Goal: Task Accomplishment & Management: Use online tool/utility

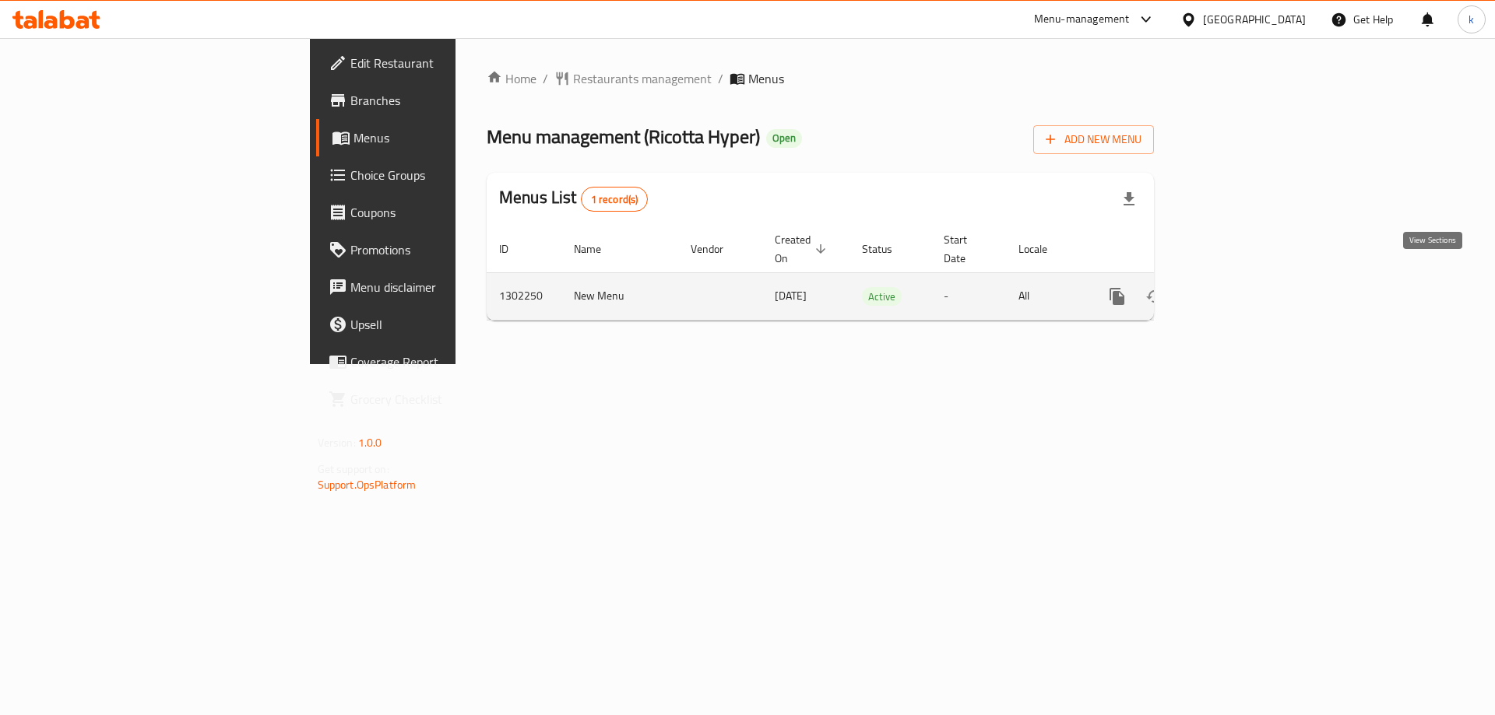
click at [1239, 287] on icon "enhanced table" at bounding box center [1229, 296] width 19 height 19
click at [1248, 294] on link "enhanced table" at bounding box center [1228, 297] width 37 height 37
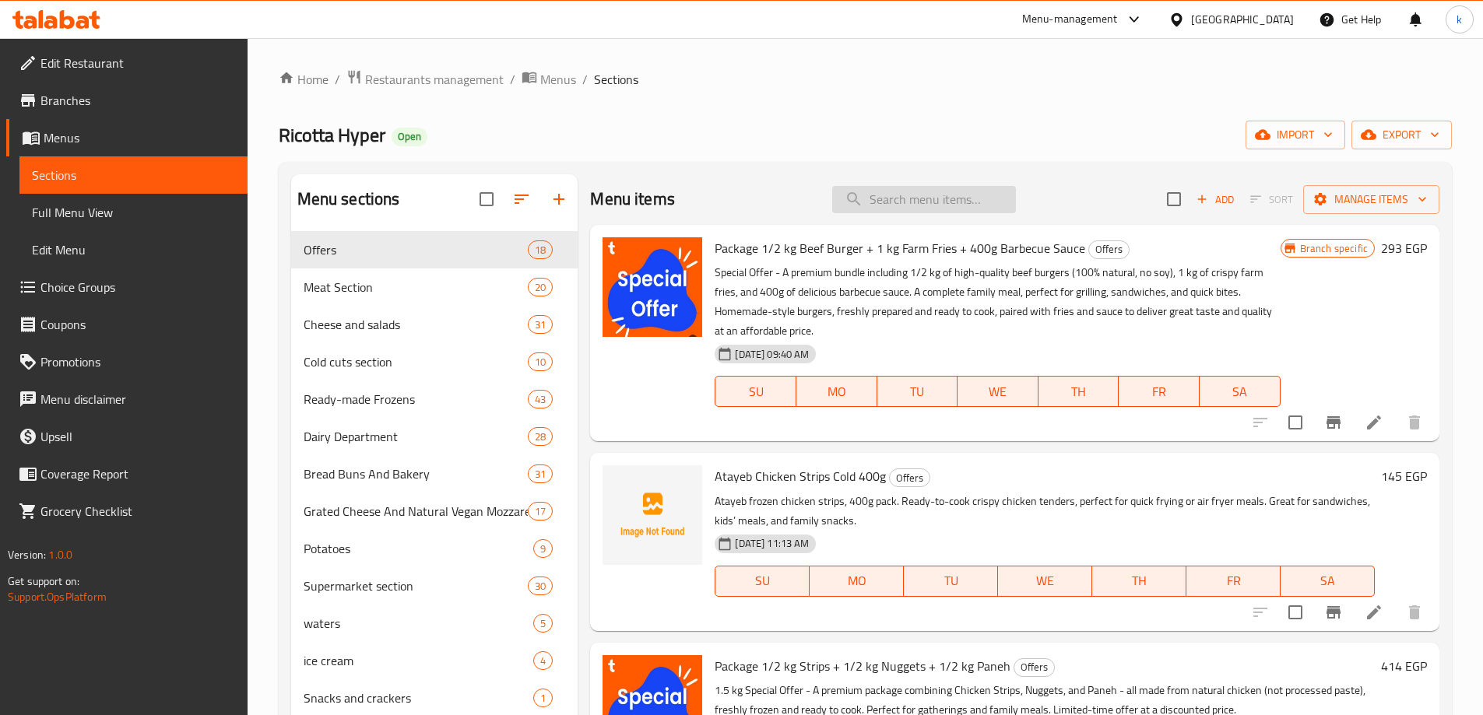
click at [943, 198] on input "search" at bounding box center [924, 199] width 184 height 27
drag, startPoint x: 943, startPoint y: 198, endPoint x: 928, endPoint y: 202, distance: 16.3
click at [928, 202] on input "search" at bounding box center [924, 199] width 184 height 27
paste input "Halawa"
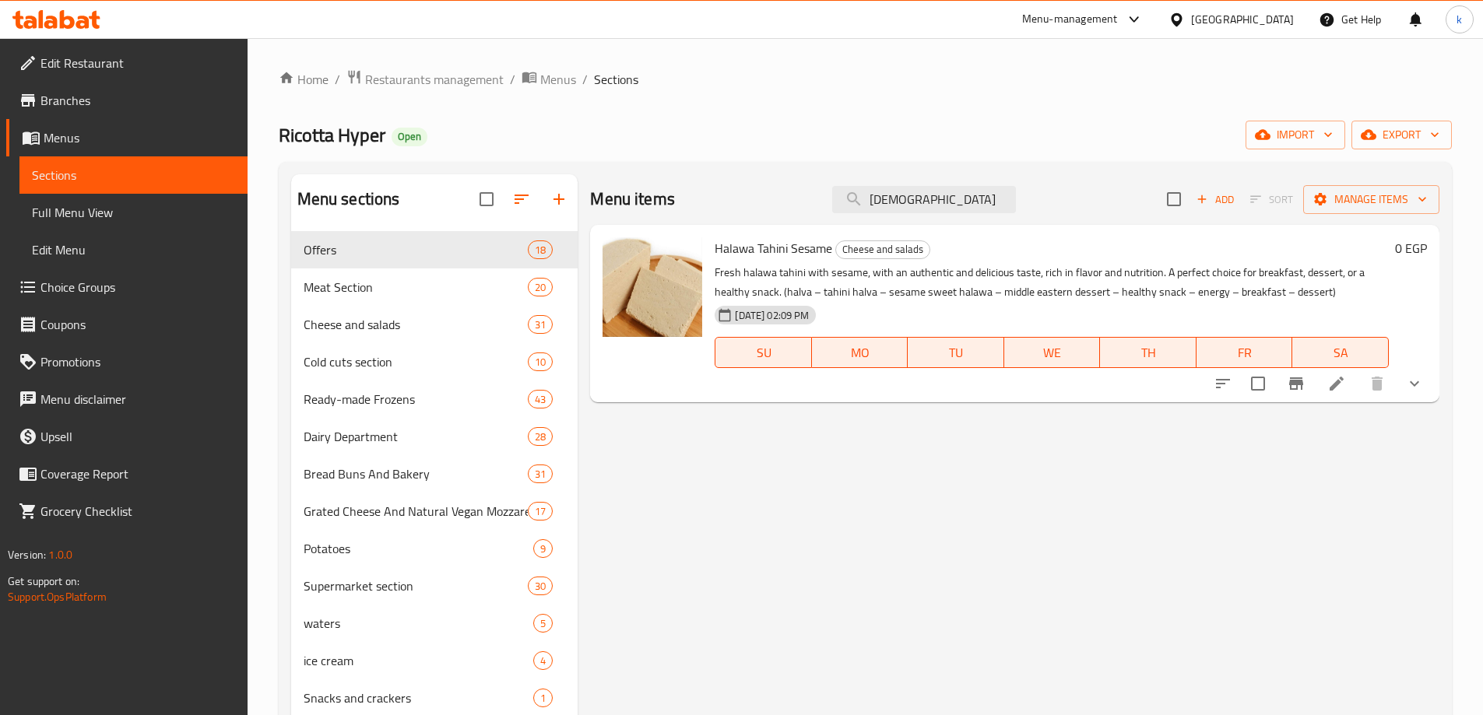
type input "Halawa"
click at [1333, 385] on icon at bounding box center [1337, 384] width 14 height 14
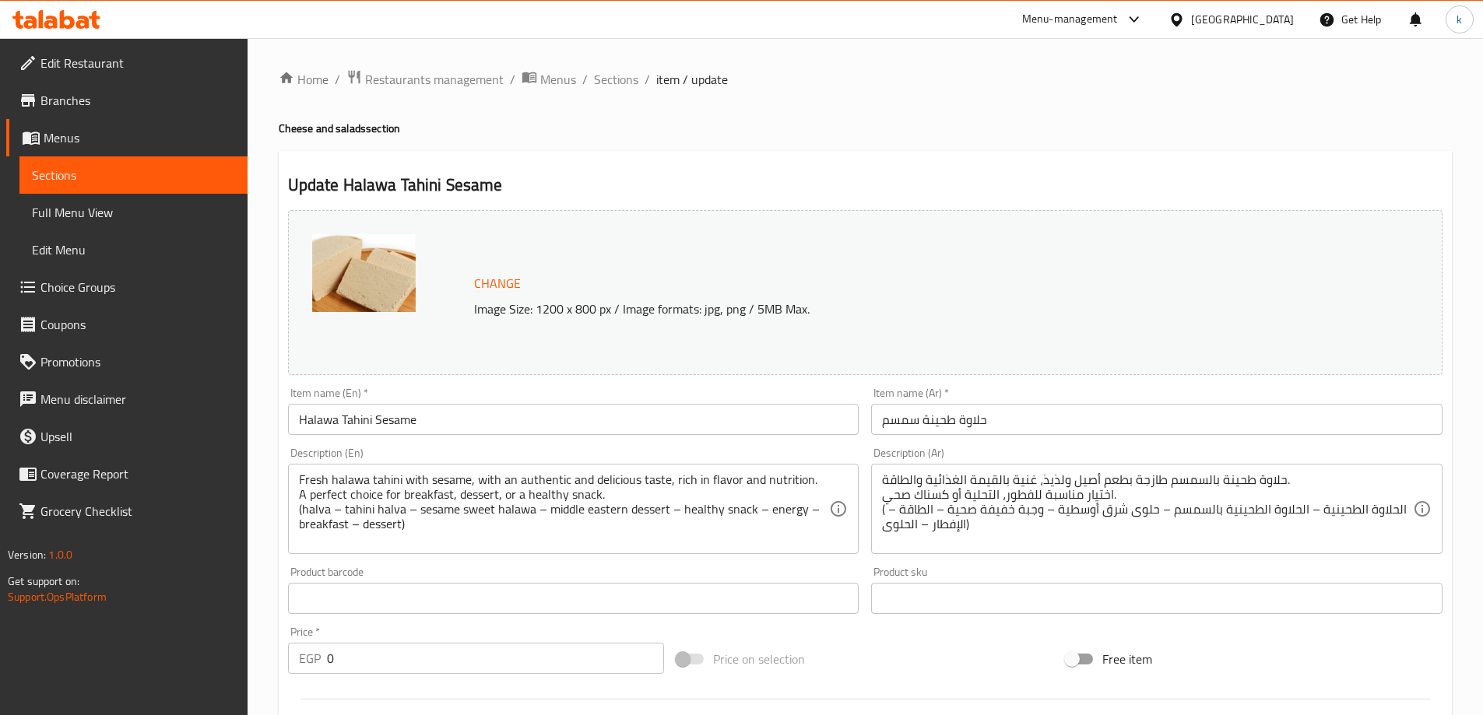
click at [778, 184] on h2 "Update Halawa Tahini Sesame" at bounding box center [865, 185] width 1154 height 23
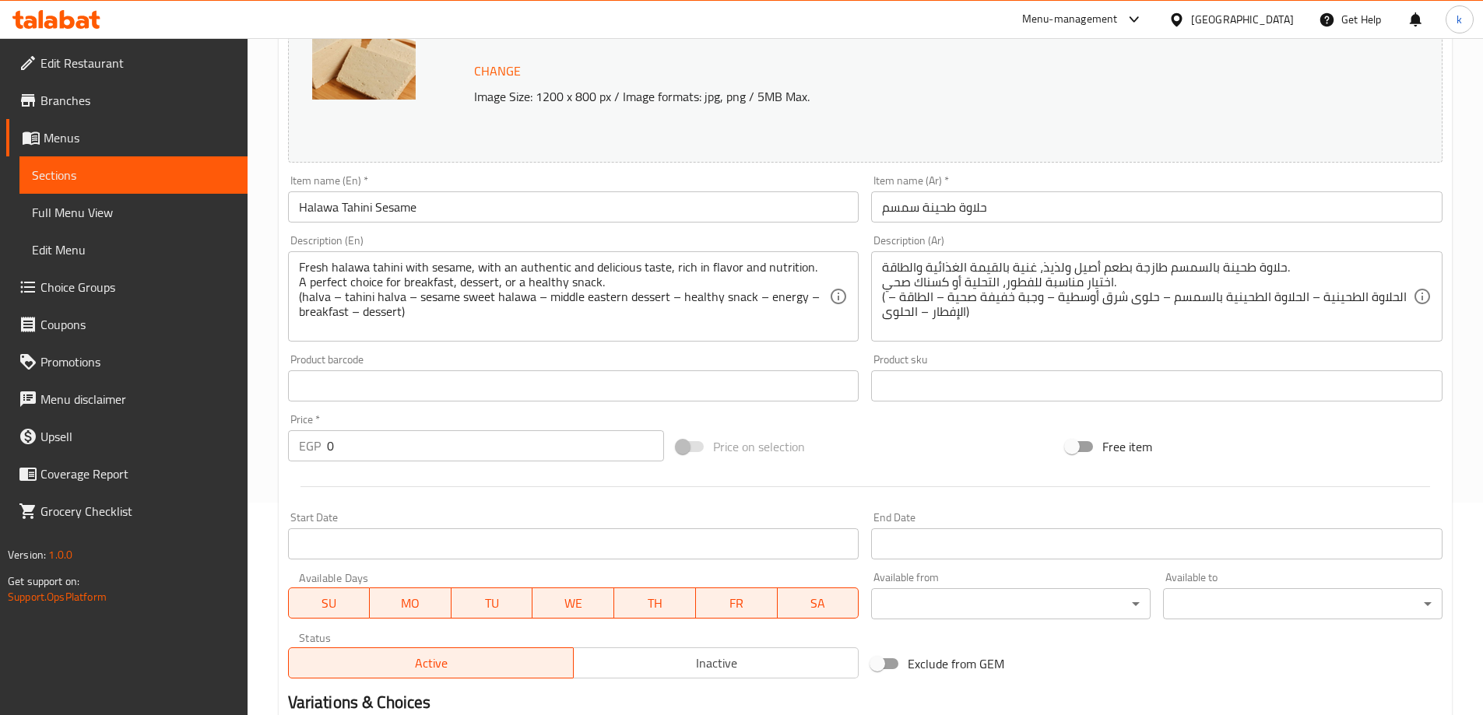
scroll to position [131, 0]
